Goal: Browse casually

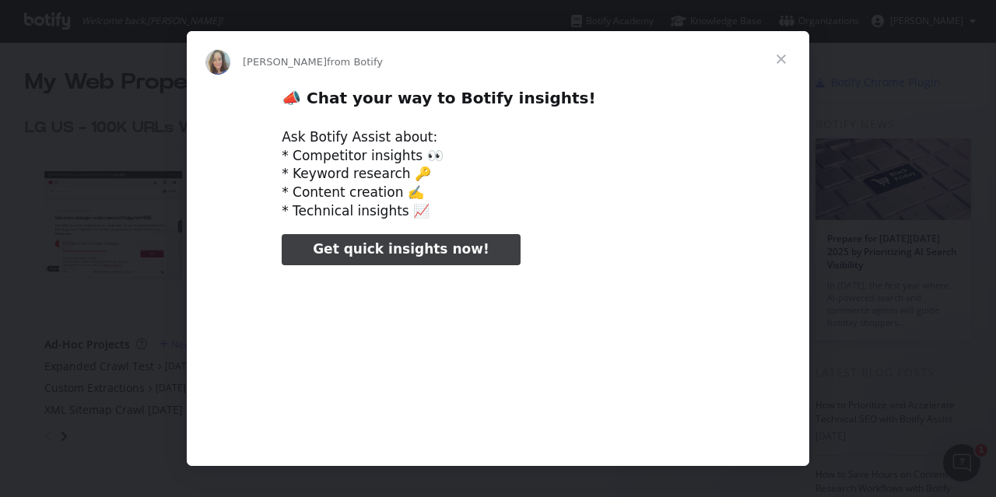
type input "257887"
click at [779, 58] on span "Close" at bounding box center [781, 59] width 56 height 56
